Goal: Task Accomplishment & Management: Use online tool/utility

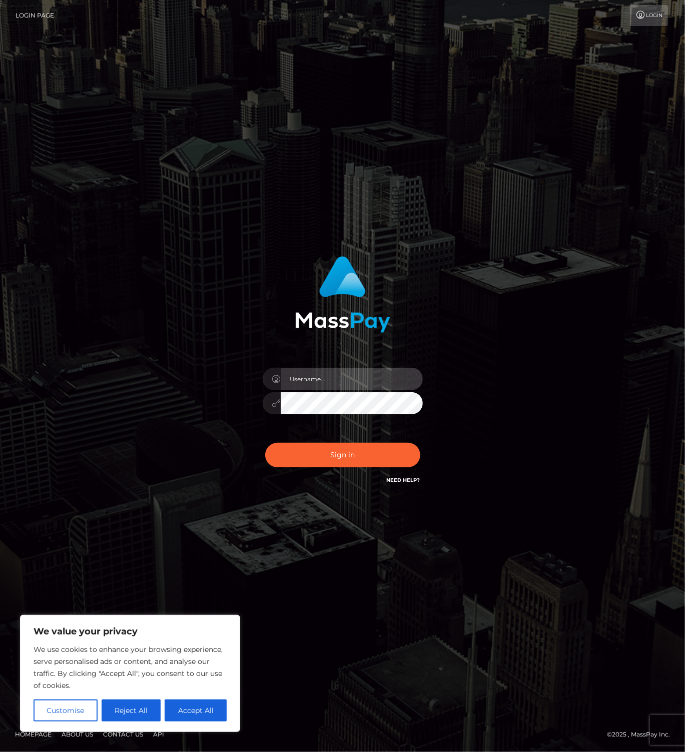
drag, startPoint x: 383, startPoint y: 387, endPoint x: 397, endPoint y: 377, distance: 16.4
click at [384, 386] on input "text" at bounding box center [352, 379] width 142 height 23
click at [0, 752] on com-1password-button at bounding box center [0, 752] width 0 height 0
type input "leslie.throne"
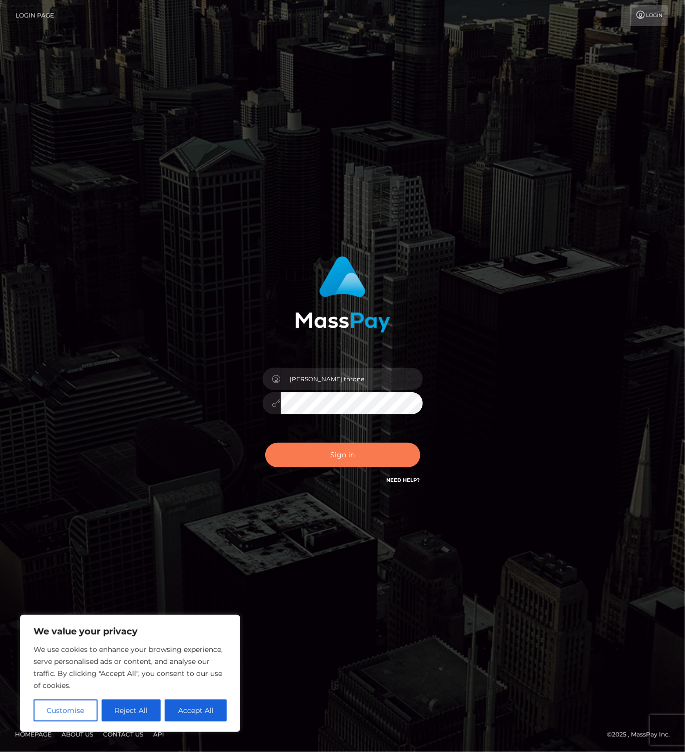
click at [358, 460] on button "Sign in" at bounding box center [342, 455] width 155 height 25
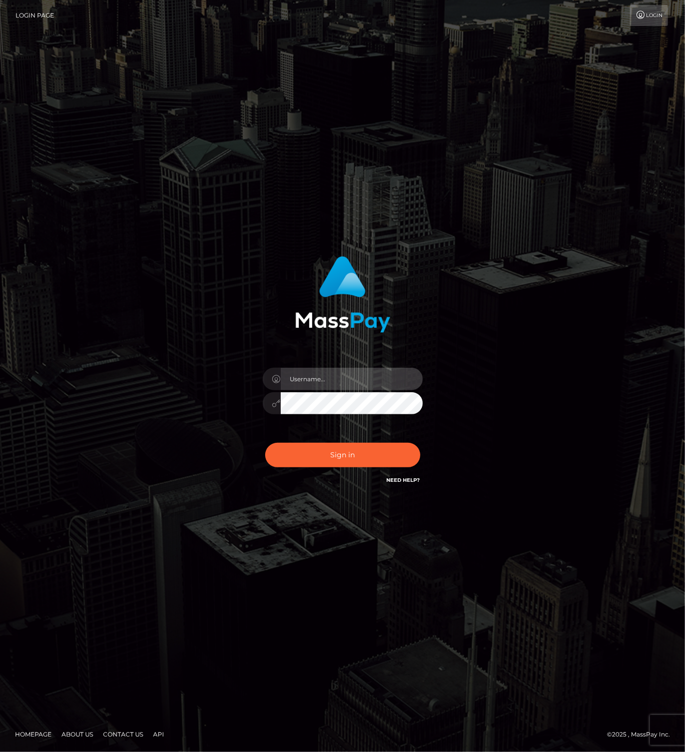
drag, startPoint x: 355, startPoint y: 387, endPoint x: 375, endPoint y: 383, distance: 20.8
click at [354, 387] on input "text" at bounding box center [352, 379] width 142 height 23
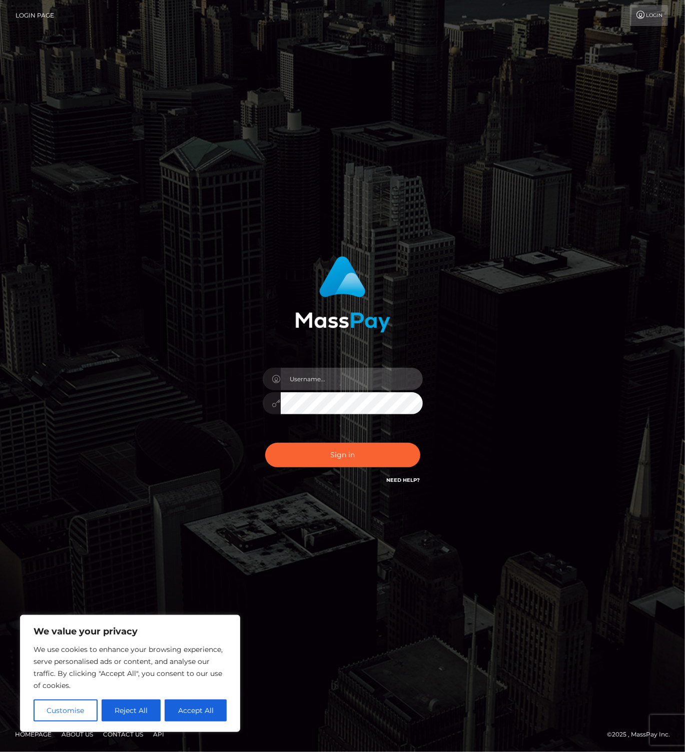
click at [0, 752] on com-1password-button at bounding box center [0, 752] width 0 height 0
type input "leslie.throne"
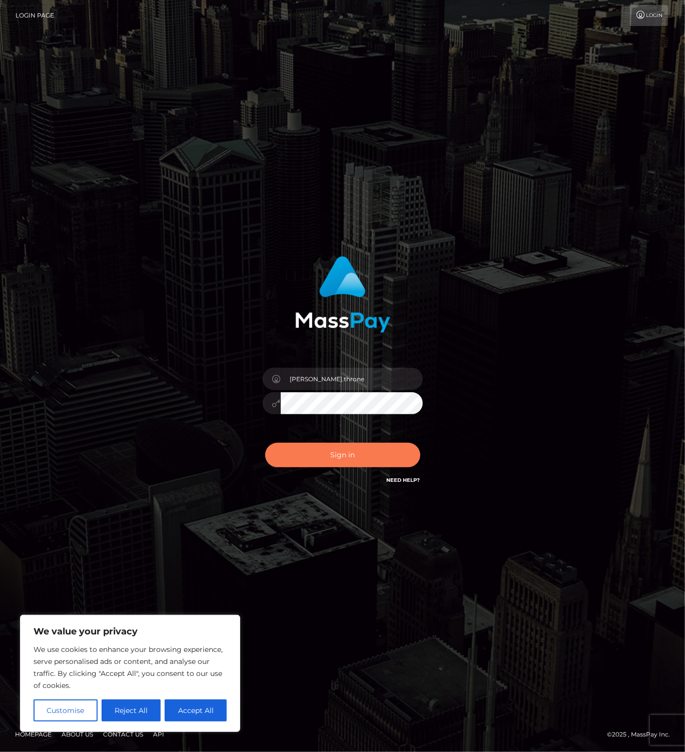
click at [331, 452] on button "Sign in" at bounding box center [342, 455] width 155 height 25
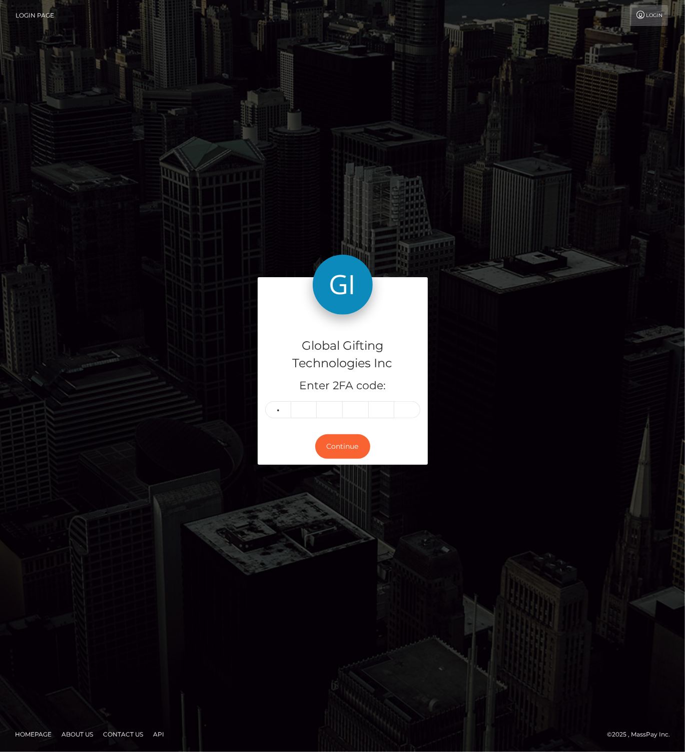
type input "0"
type input "5"
type input "8"
type input "2"
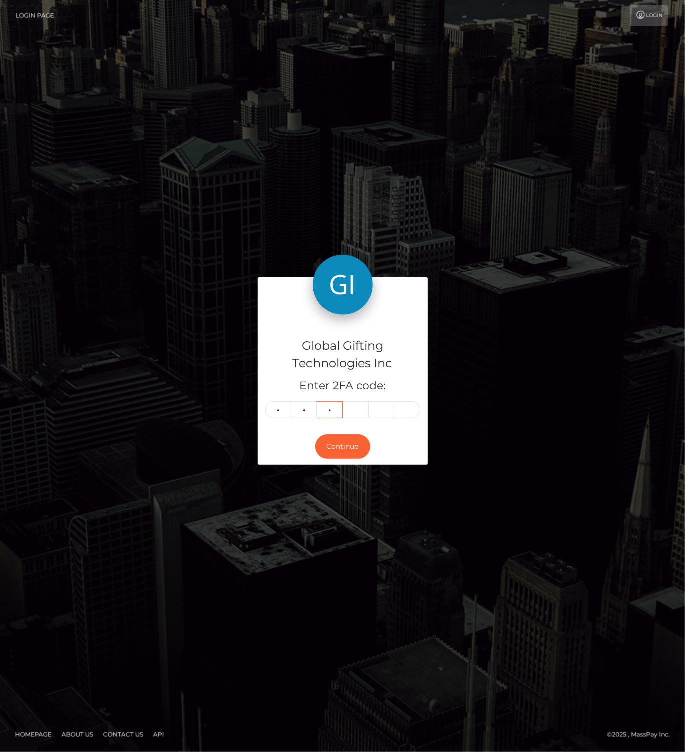
type input "6"
type input "8"
type input "5"
type input "7"
click at [353, 443] on button "Continue" at bounding box center [342, 447] width 55 height 25
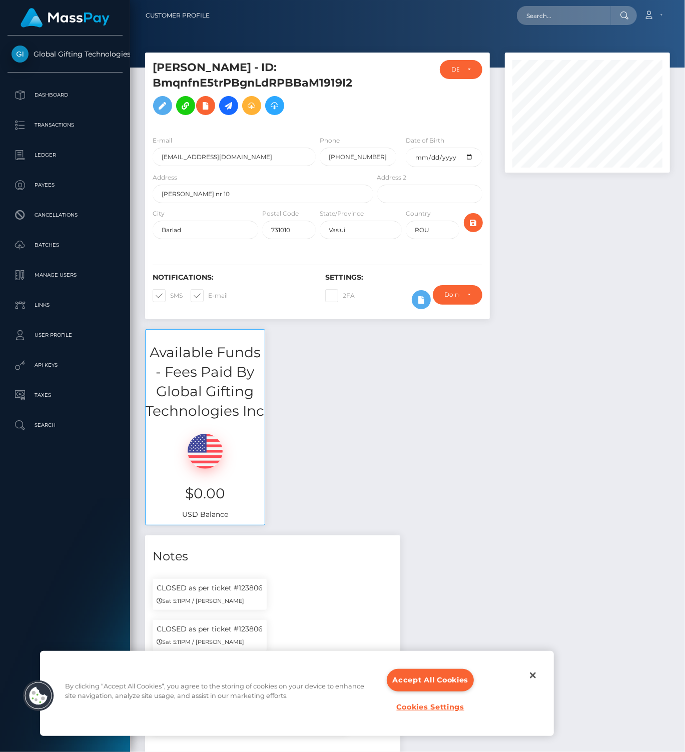
scroll to position [626, 0]
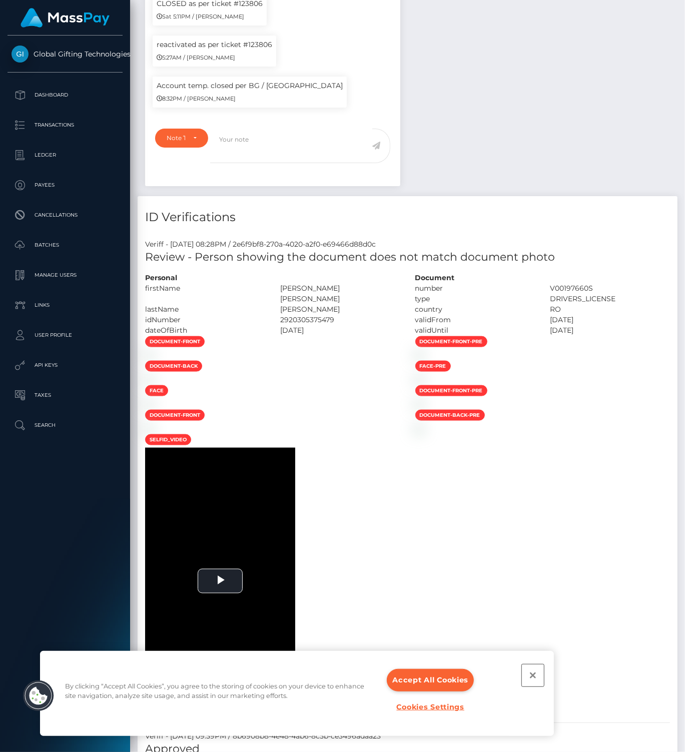
click at [534, 674] on button "Close" at bounding box center [533, 676] width 22 height 22
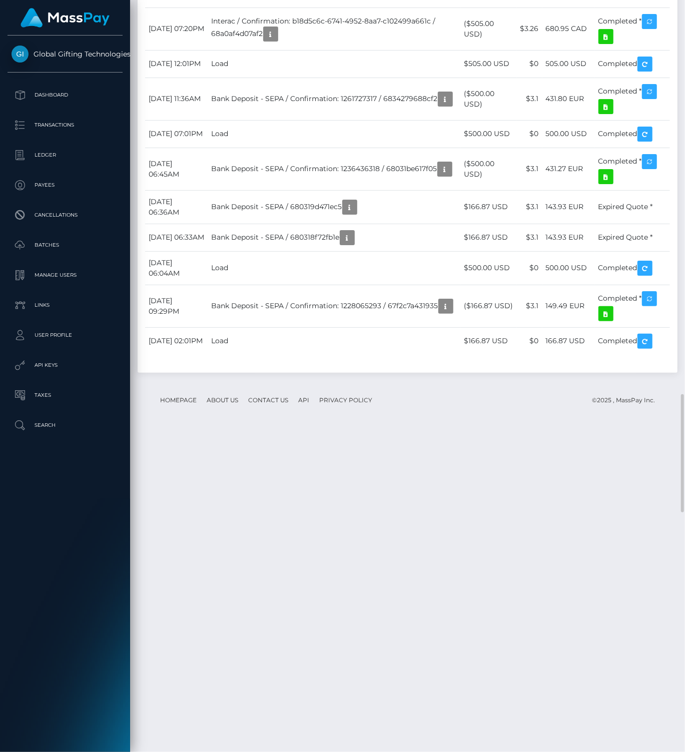
scroll to position [3442, 0]
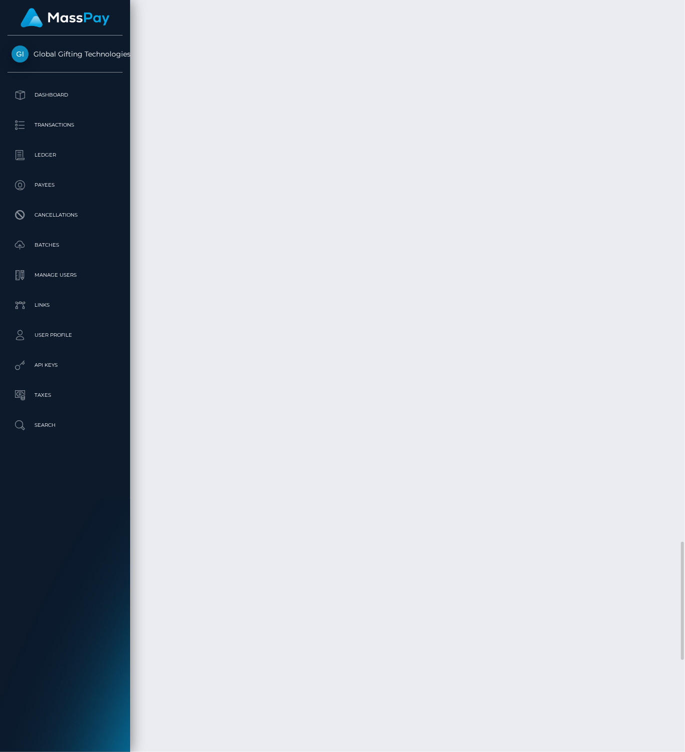
drag, startPoint x: 272, startPoint y: 460, endPoint x: 351, endPoint y: 468, distance: 79.6
drag, startPoint x: 351, startPoint y: 497, endPoint x: 298, endPoint y: 523, distance: 59.8
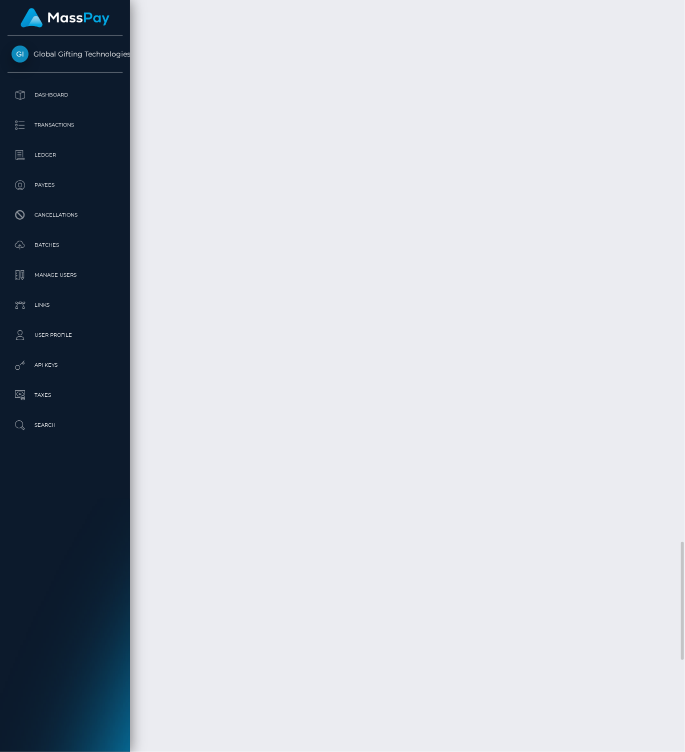
drag, startPoint x: 153, startPoint y: 501, endPoint x: 399, endPoint y: 510, distance: 245.5
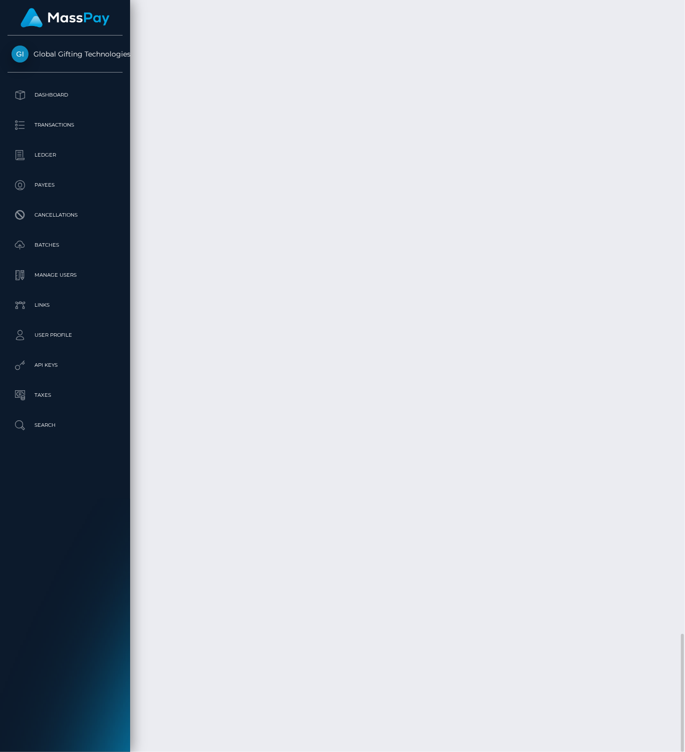
scroll to position [3710, 0]
drag, startPoint x: 252, startPoint y: 328, endPoint x: 277, endPoint y: 347, distance: 31.8
drag, startPoint x: 256, startPoint y: 361, endPoint x: 326, endPoint y: 378, distance: 72.1
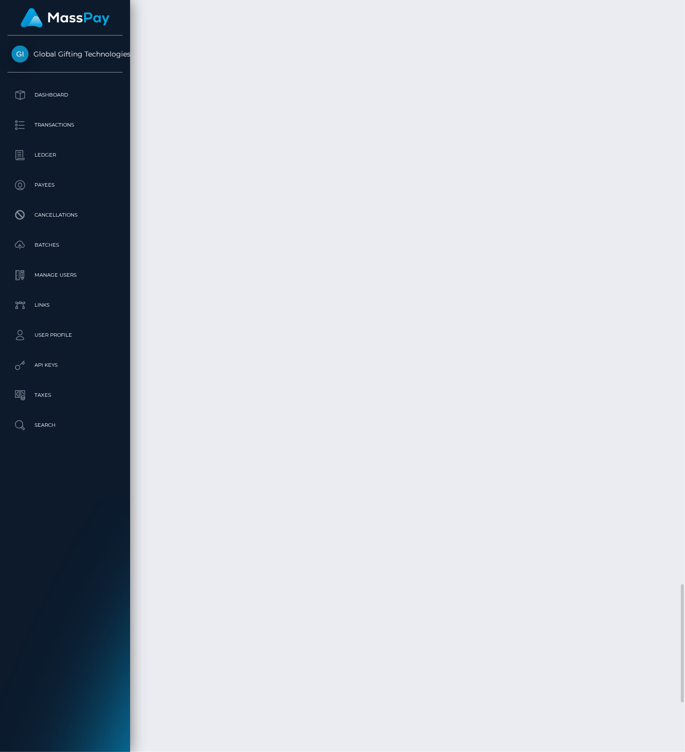
drag, startPoint x: 344, startPoint y: 335, endPoint x: 422, endPoint y: 348, distance: 78.6
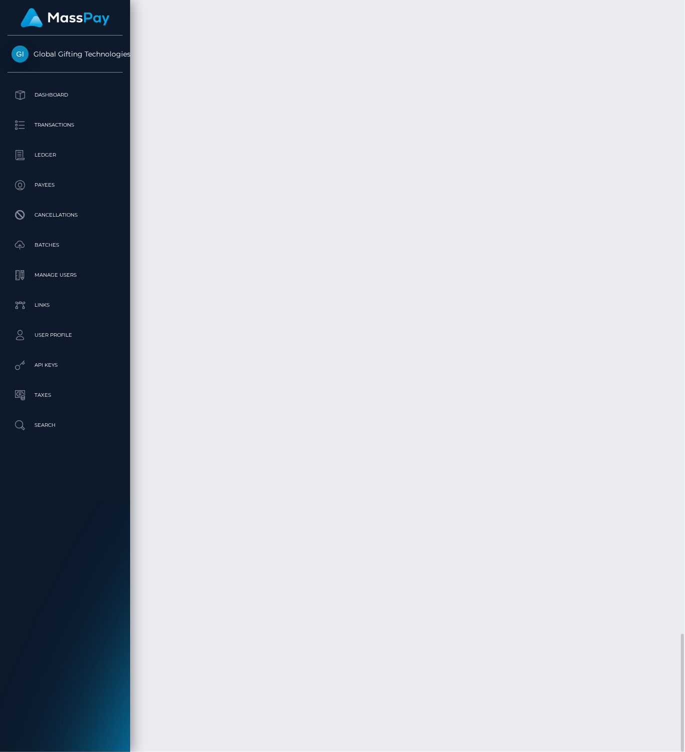
drag, startPoint x: 483, startPoint y: 328, endPoint x: 517, endPoint y: 328, distance: 33.5
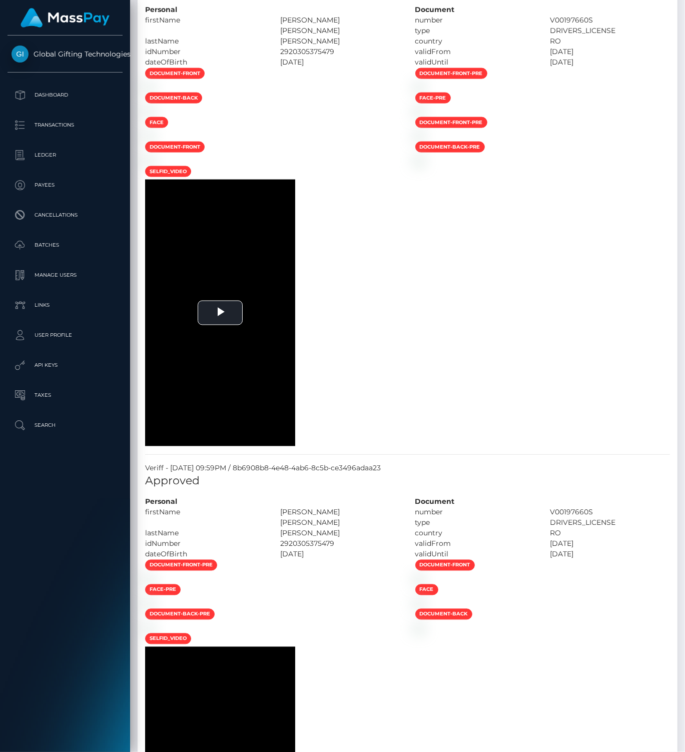
scroll to position [0, 0]
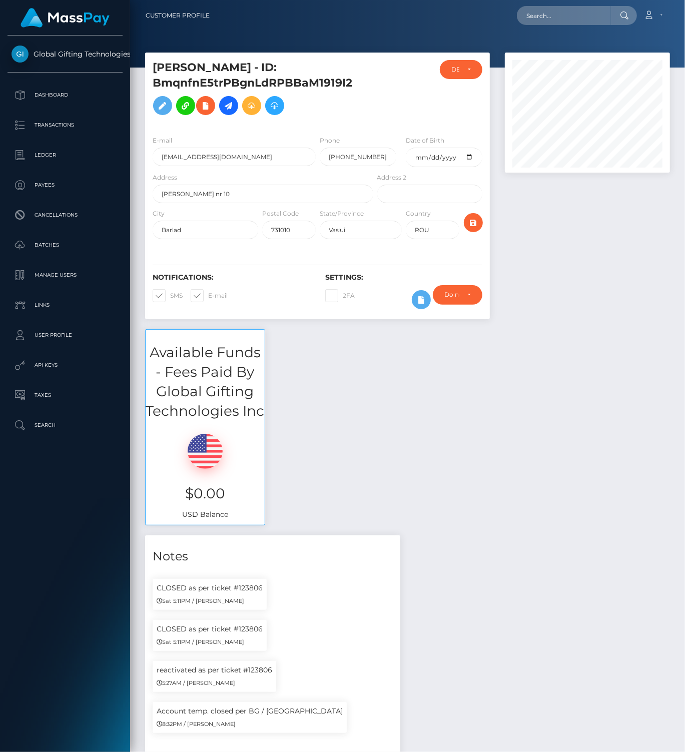
scroll to position [120, 165]
click at [539, 23] on input "text" at bounding box center [564, 15] width 94 height 19
paste input "ZHLwmWJjNIXWVnLMhu0HKcSCjk52"
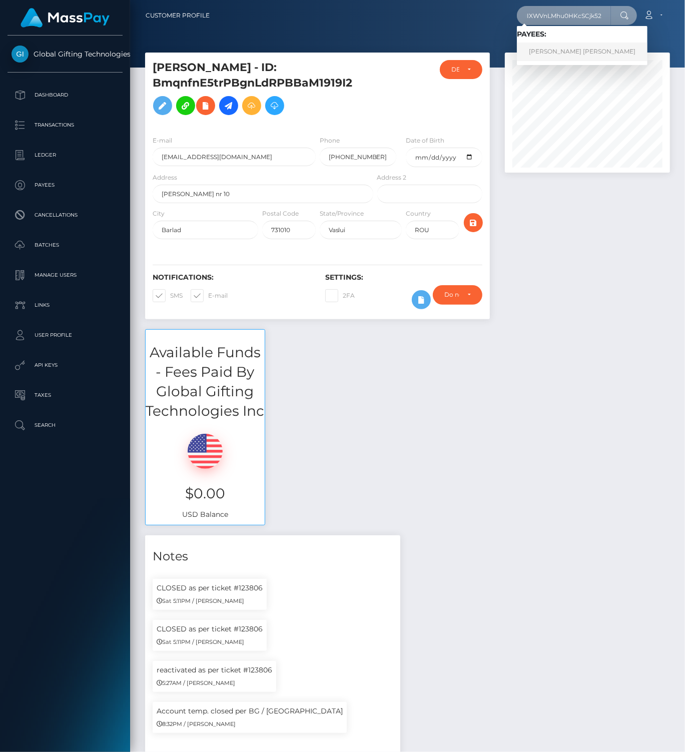
type input "ZHLwmWJjNIXWVnLMhu0HKcSCjk52"
click at [556, 49] on link "JORDAN BRICE EATON" at bounding box center [582, 52] width 131 height 19
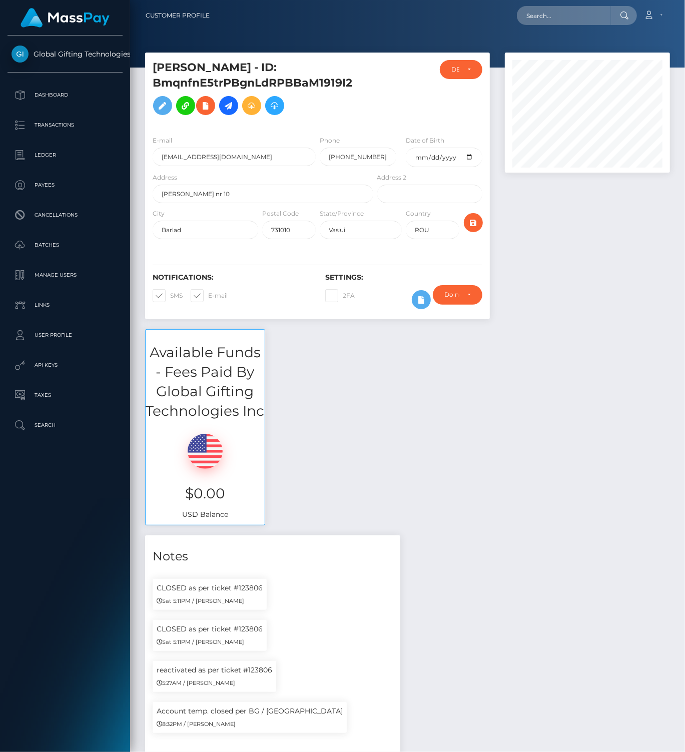
scroll to position [120, 165]
click at [544, 19] on input "text" at bounding box center [564, 15] width 94 height 19
paste input "[EMAIL_ADDRESS][DOMAIN_NAME]"
type input "[EMAIL_ADDRESS][DOMAIN_NAME]"
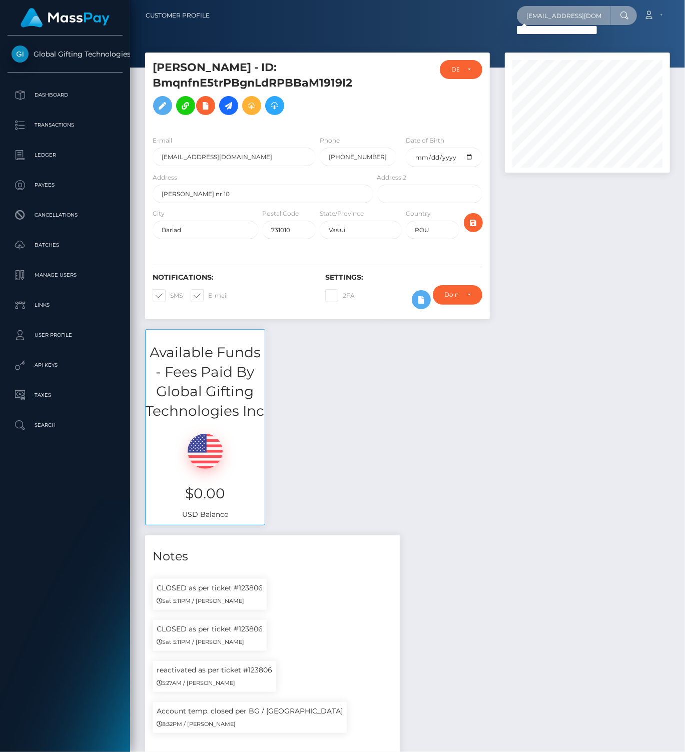
click at [545, 13] on input "peonyfong7@gmail.com" at bounding box center [564, 15] width 94 height 19
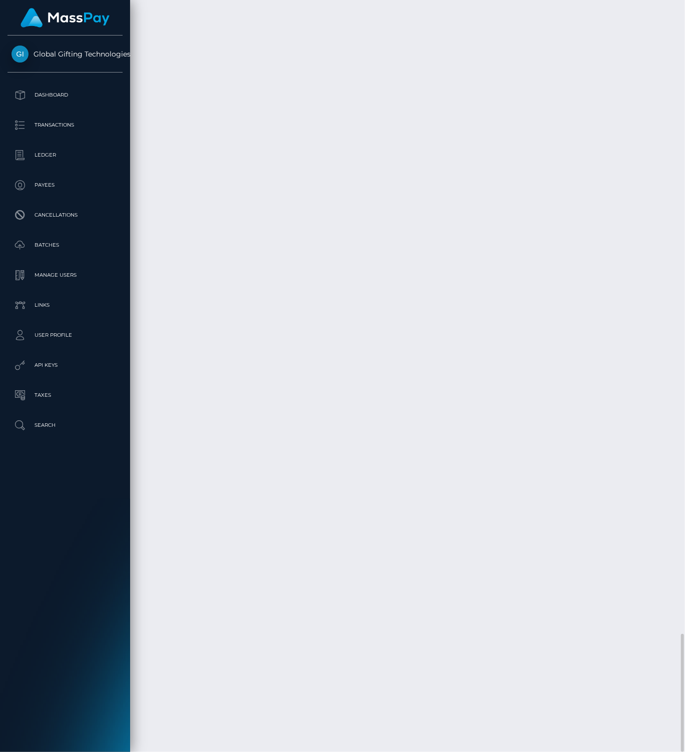
scroll to position [3710, 0]
drag, startPoint x: 268, startPoint y: 405, endPoint x: 319, endPoint y: 427, distance: 55.8
drag, startPoint x: 452, startPoint y: 277, endPoint x: 477, endPoint y: 279, distance: 25.1
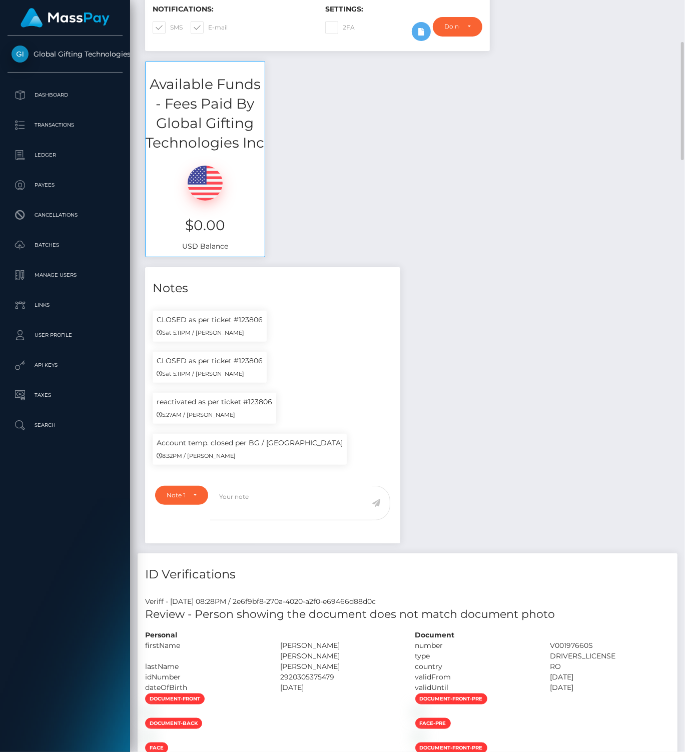
scroll to position [0, 0]
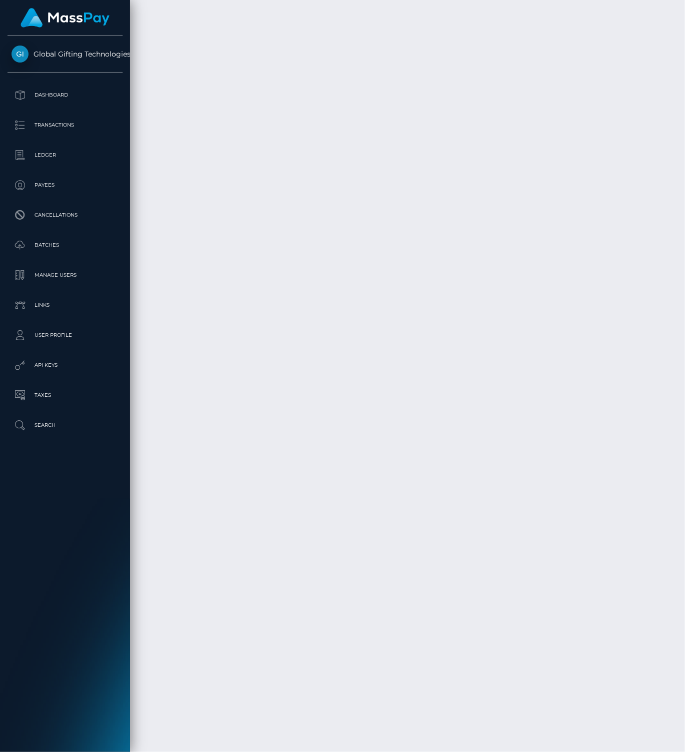
scroll to position [2378, 0]
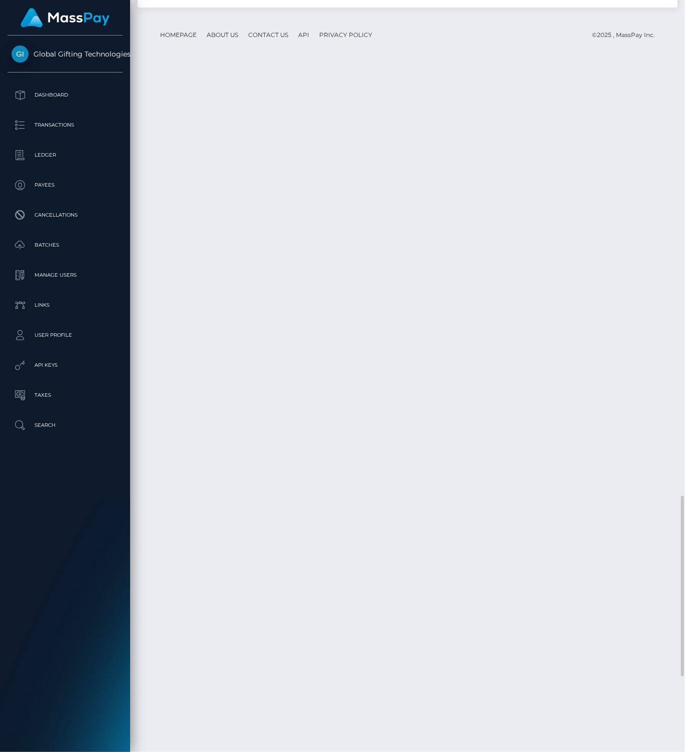
copy tr "[TECHNICAL_ID]"
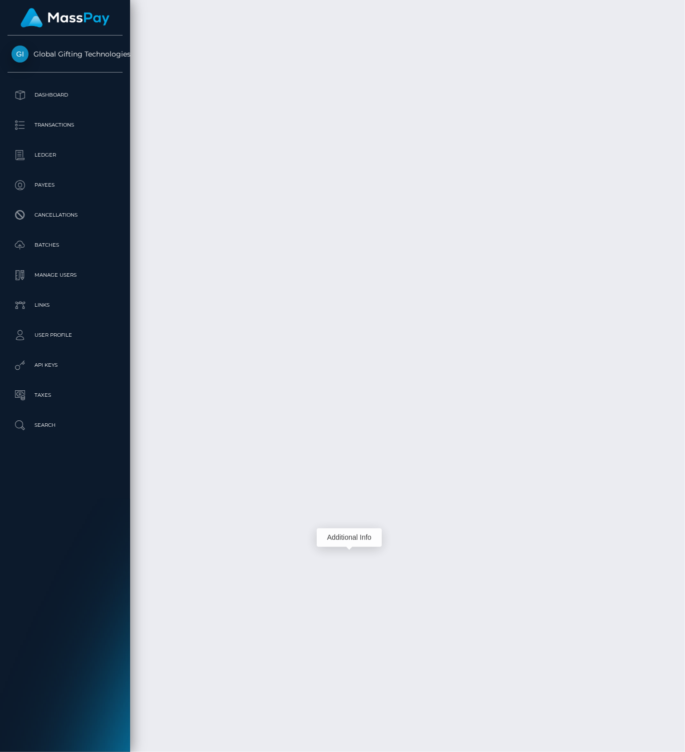
click at [348, 536] on body "Global Gifting Technologies Inc Dashboard Transactions Ledger Payees" at bounding box center [342, 376] width 685 height 752
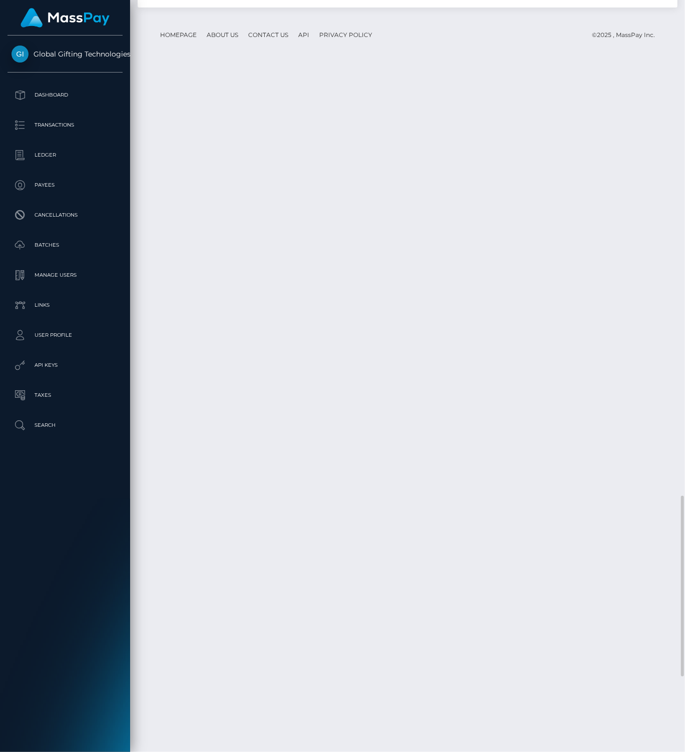
scroll to position [2378, 0]
drag, startPoint x: 225, startPoint y: 522, endPoint x: 255, endPoint y: 522, distance: 30.0
drag, startPoint x: 237, startPoint y: 570, endPoint x: 271, endPoint y: 574, distance: 34.3
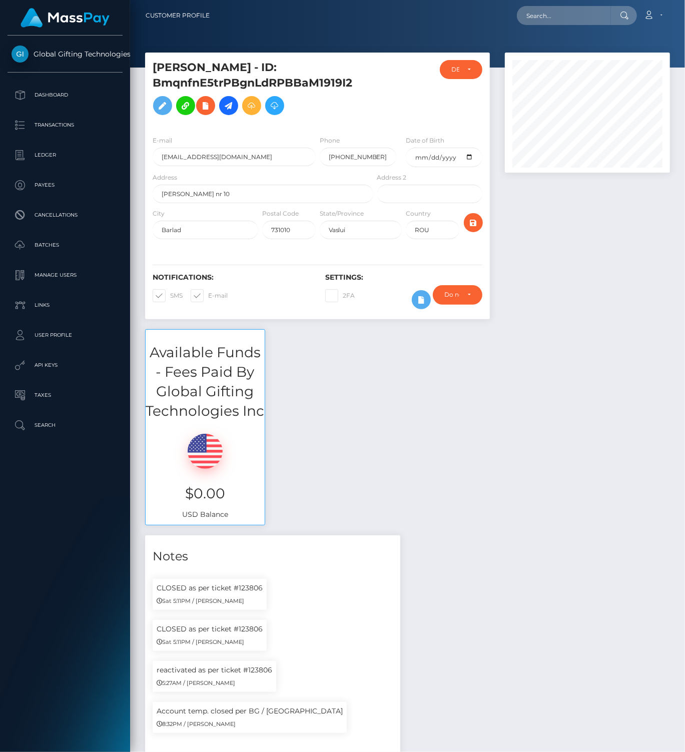
scroll to position [120, 165]
click at [562, 19] on input "text" at bounding box center [564, 15] width 94 height 19
paste input "[EMAIL_ADDRESS][DOMAIN_NAME]"
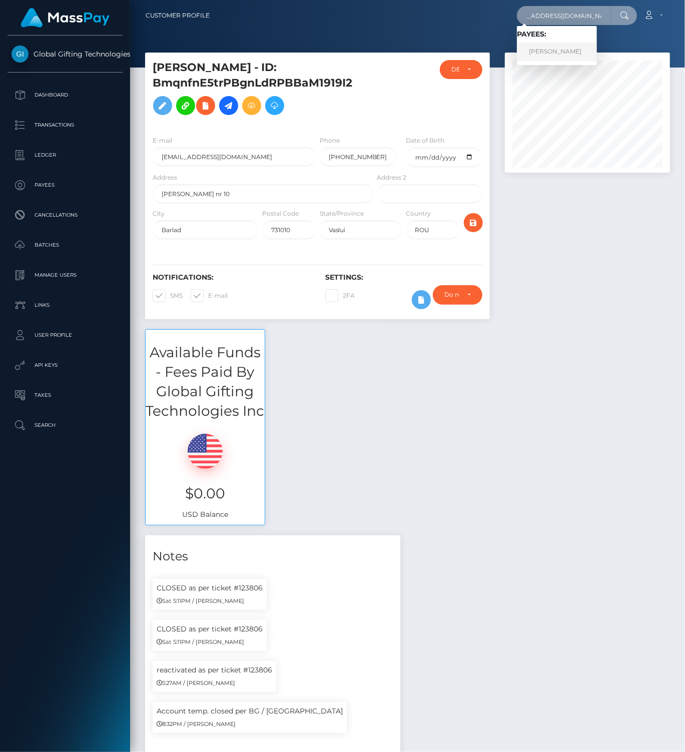
type input "payduchessathena@gmail.com"
click at [543, 54] on link "ALICIA ELIZABETH CHILES" at bounding box center [557, 52] width 80 height 19
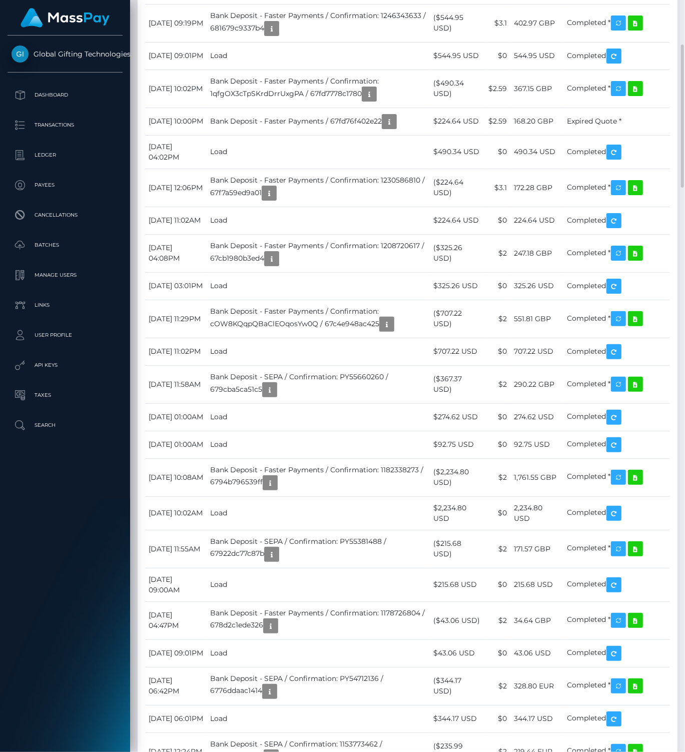
scroll to position [1877, 0]
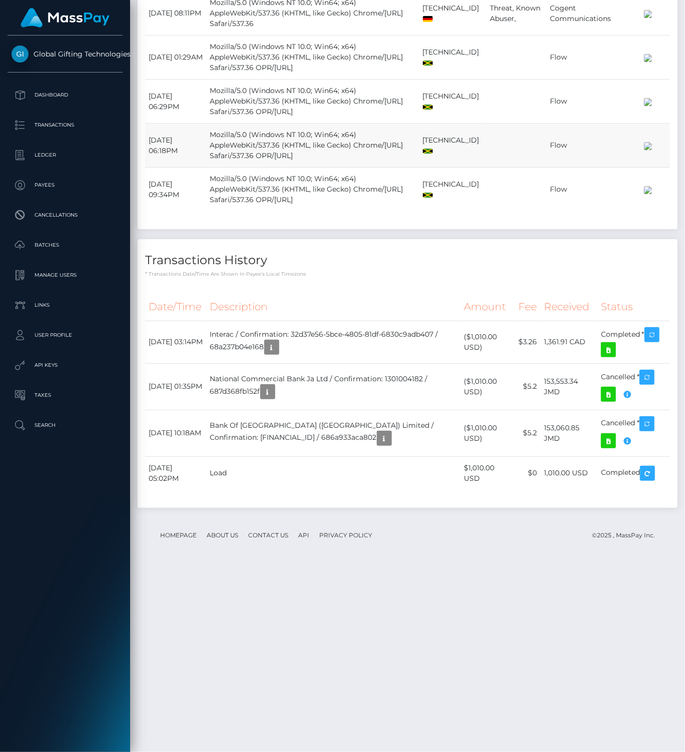
scroll to position [2190, 0]
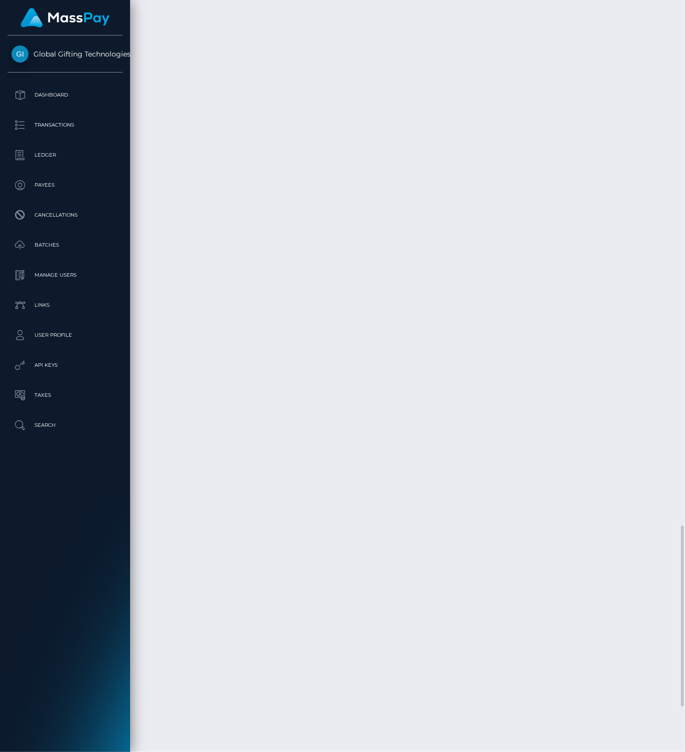
drag, startPoint x: 538, startPoint y: 388, endPoint x: 559, endPoint y: 387, distance: 21.6
copy td "[TECHNICAL_ID]"
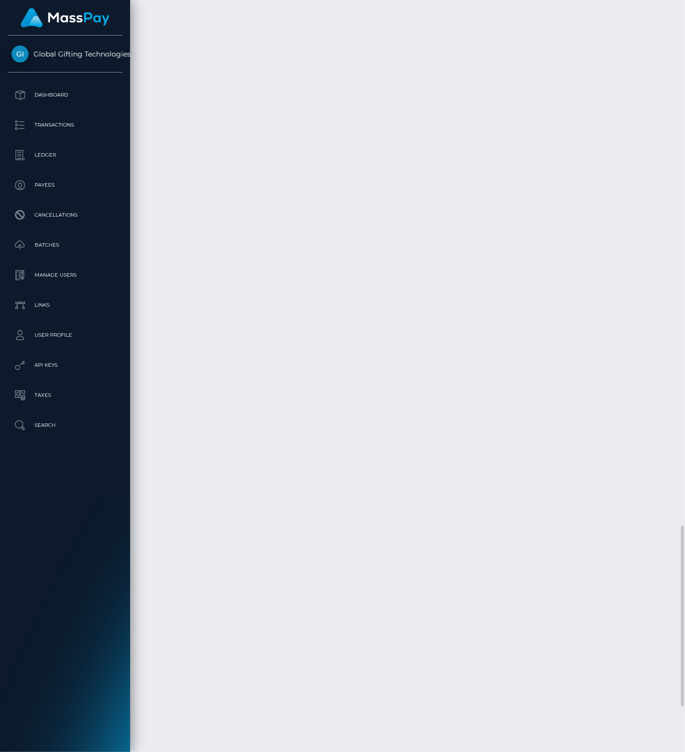
drag, startPoint x: 543, startPoint y: 388, endPoint x: 601, endPoint y: 395, distance: 58.0
copy td "Cogent Communications"
